Goal: Task Accomplishment & Management: Manage account settings

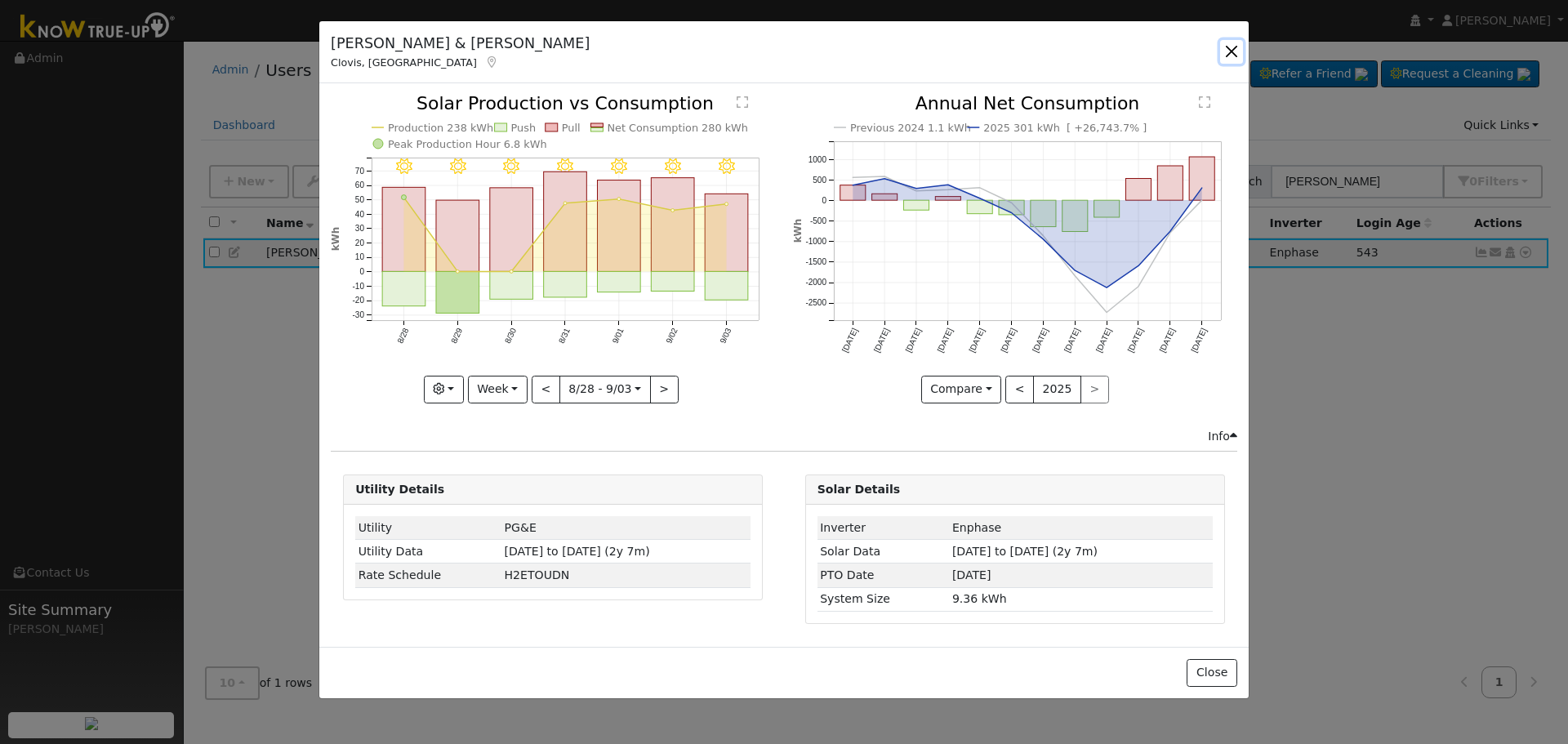
click at [1229, 46] on button "button" at bounding box center [1231, 51] width 23 height 23
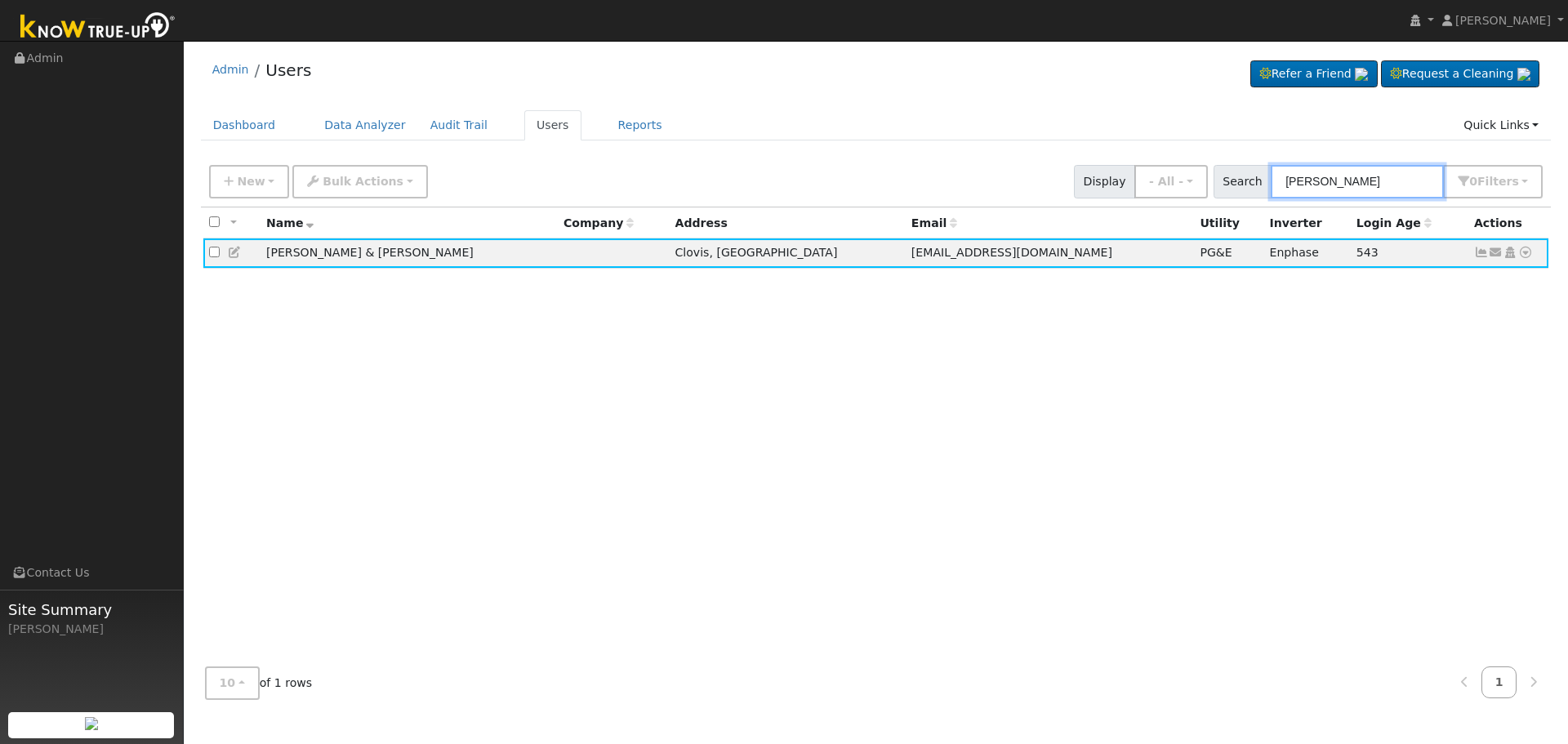
drag, startPoint x: 1406, startPoint y: 180, endPoint x: 942, endPoint y: 146, distance: 465.2
click at [960, 152] on div "Admin Users Refer a Friend Request a Cleaning" at bounding box center [875, 380] width 1368 height 663
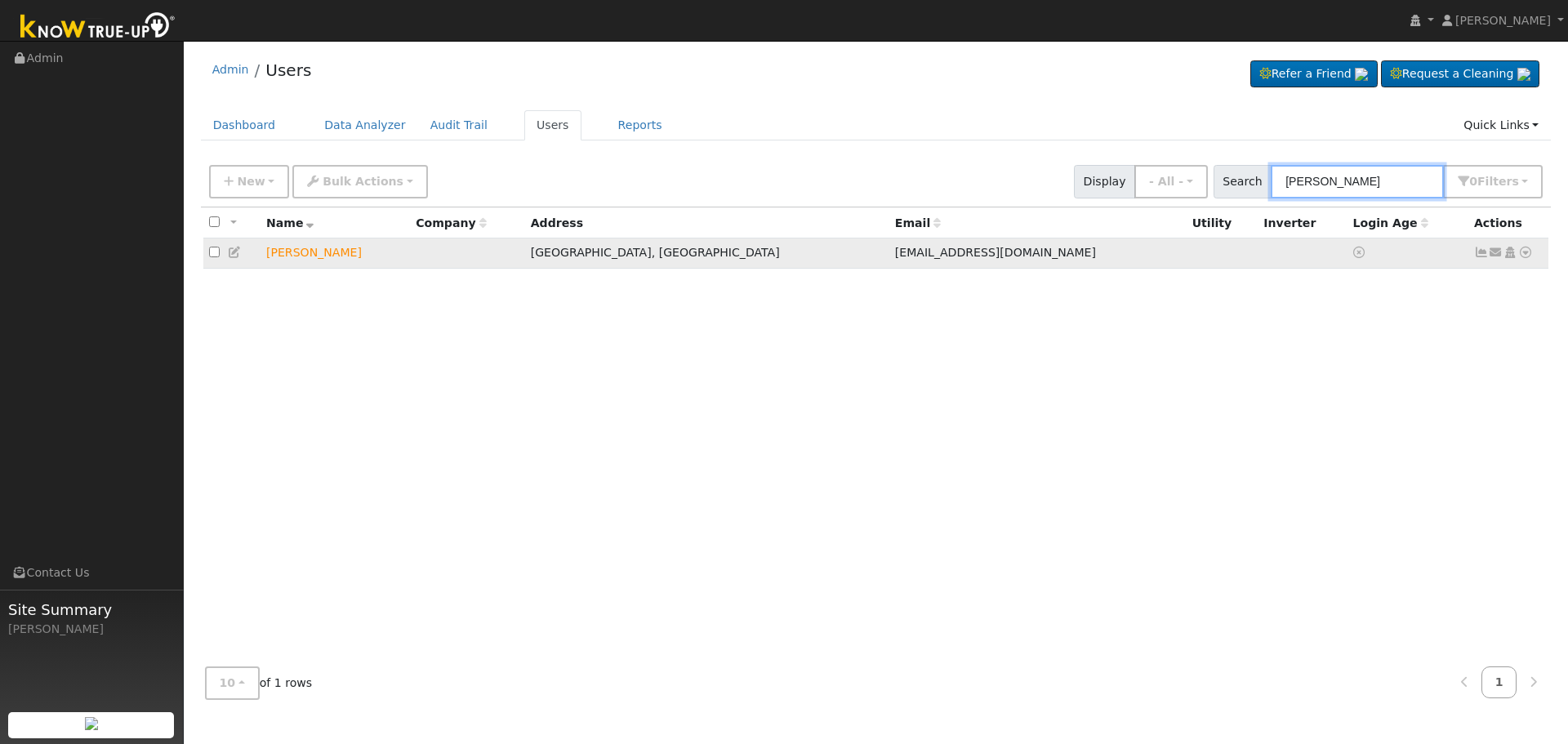
type input "[PERSON_NAME]"
click at [1524, 251] on icon at bounding box center [1524, 251] width 15 height 11
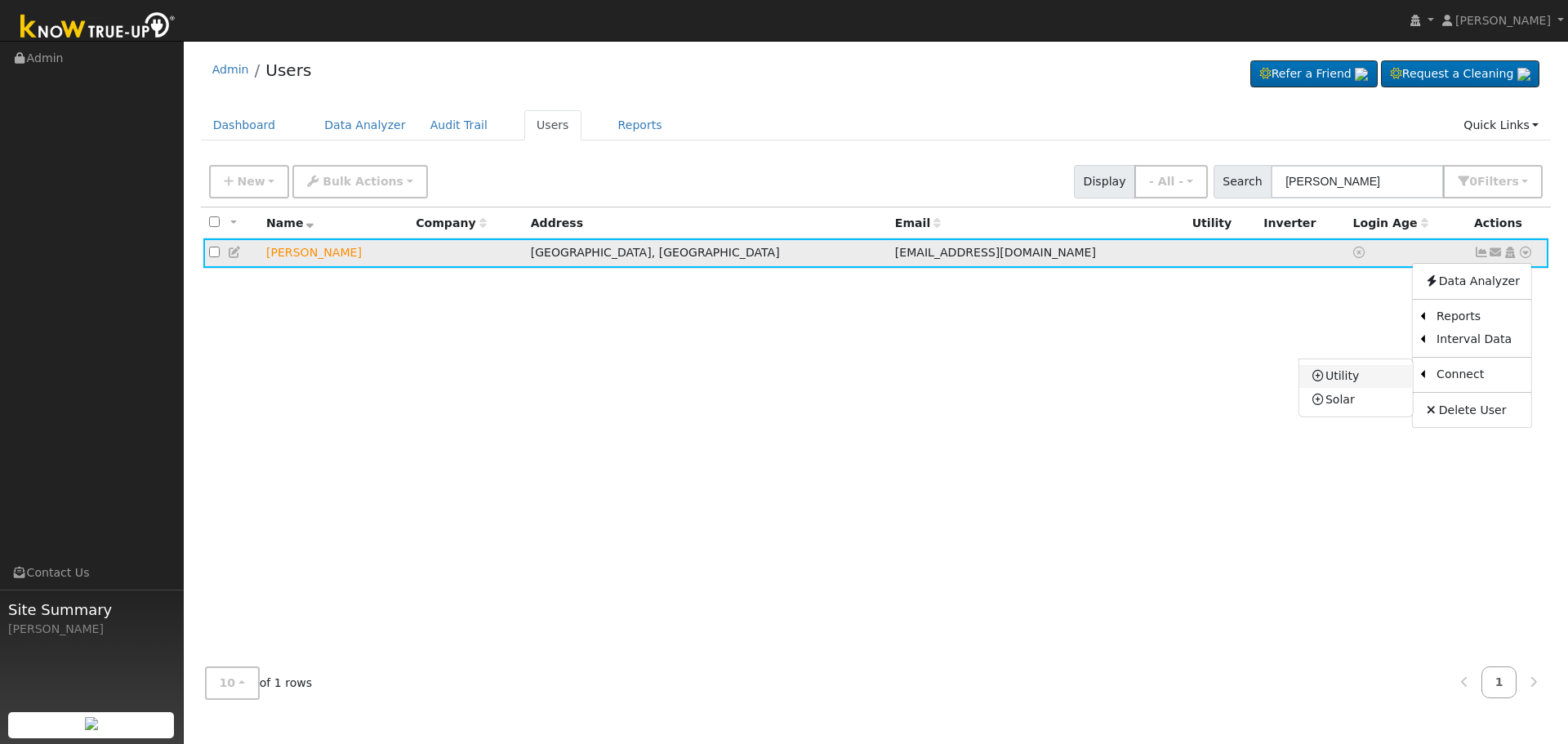
click at [1346, 379] on link "Utility" at bounding box center [1355, 376] width 114 height 23
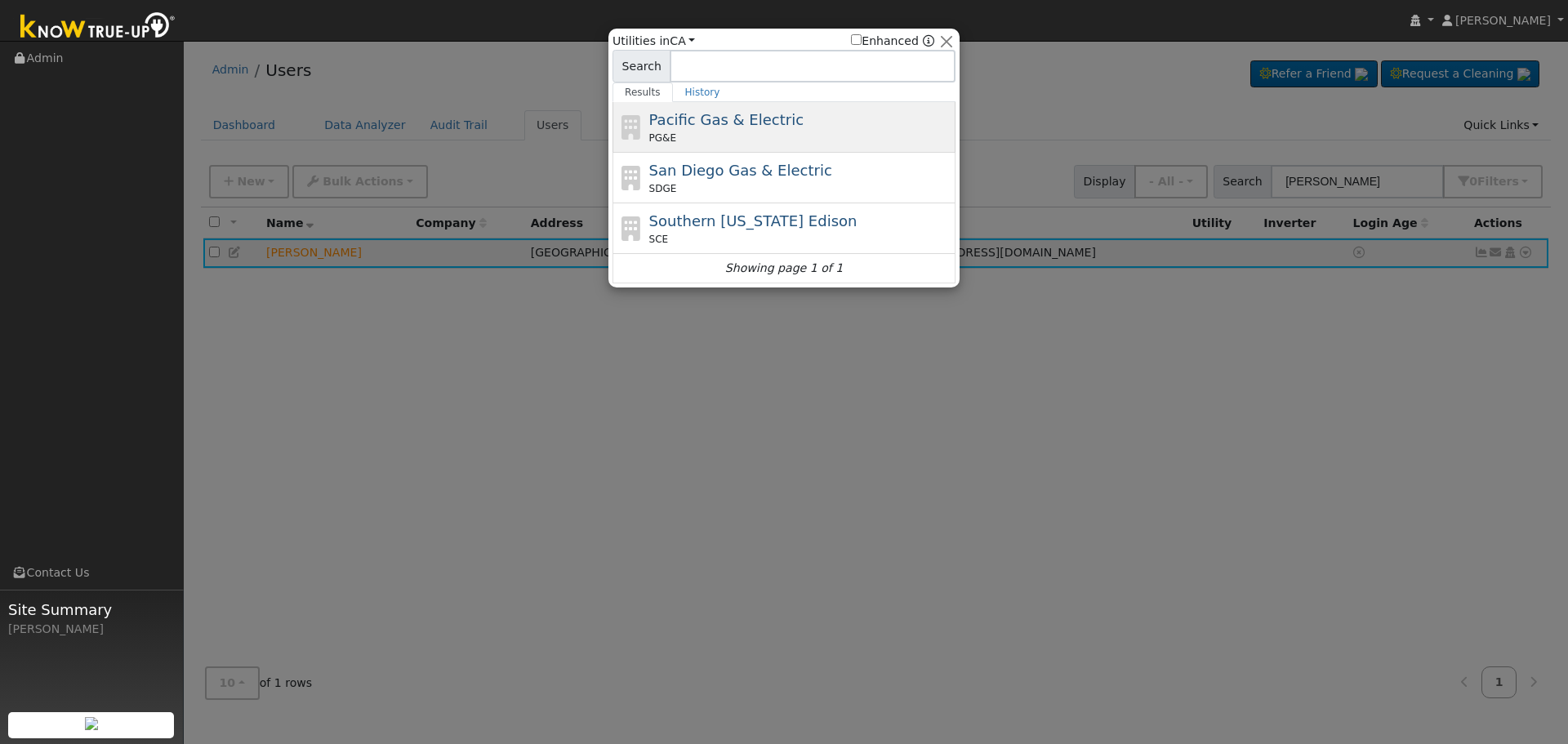
click at [721, 118] on span "Pacific Gas & Electric" at bounding box center [726, 120] width 155 height 17
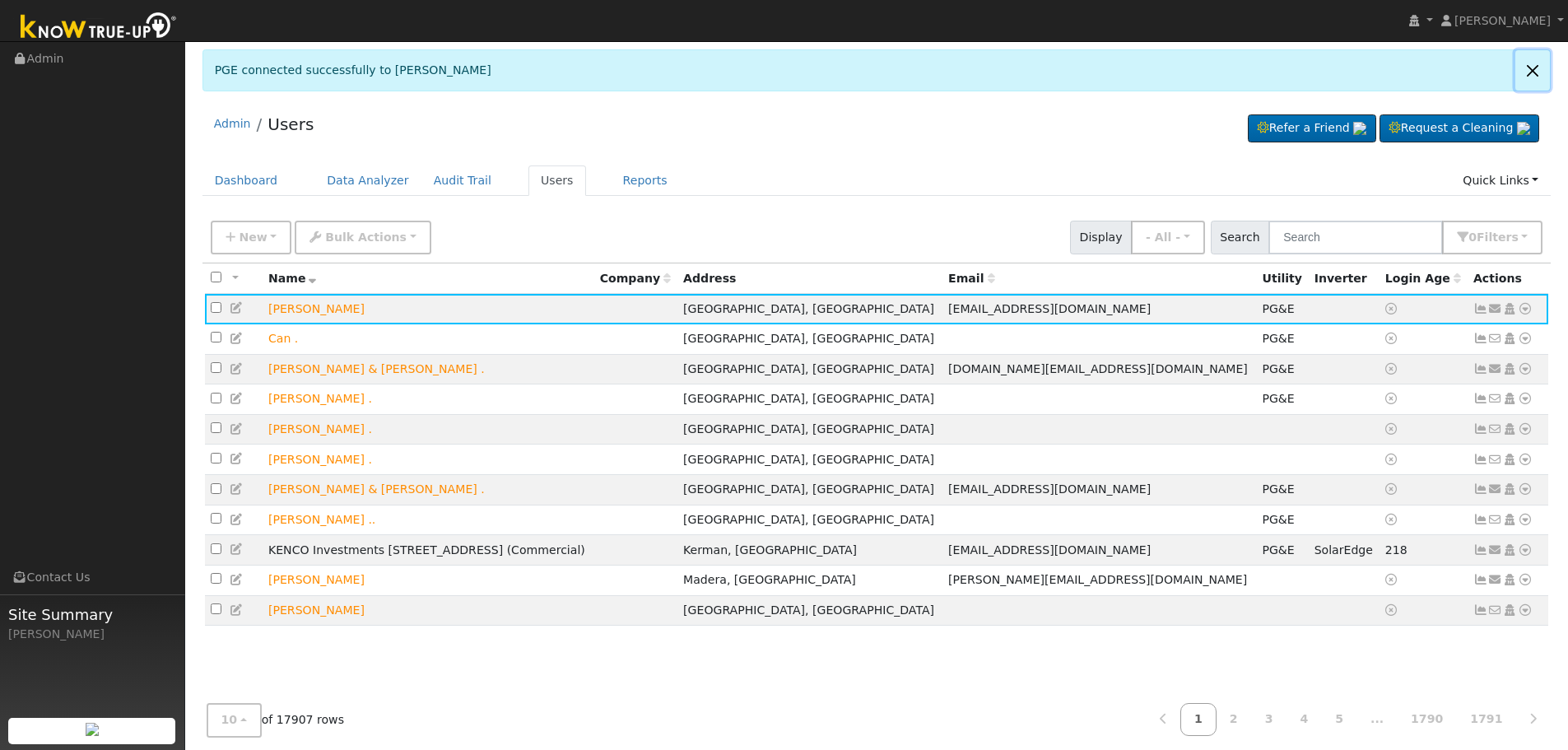
click at [1536, 64] on link at bounding box center [1533, 70] width 34 height 41
